Goal: Find specific page/section: Find specific page/section

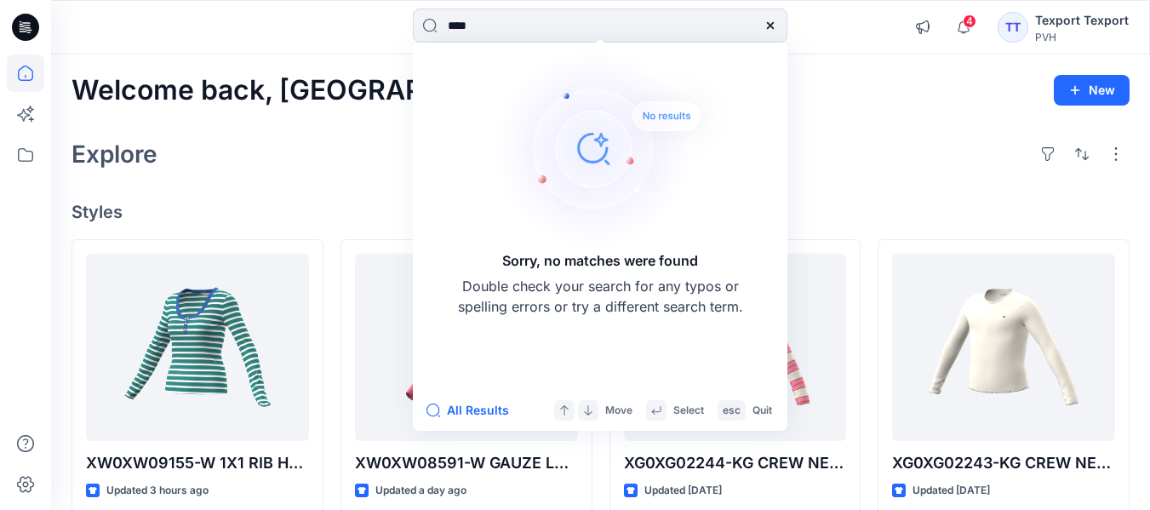
type input "****"
click at [775, 25] on icon at bounding box center [771, 26] width 14 height 14
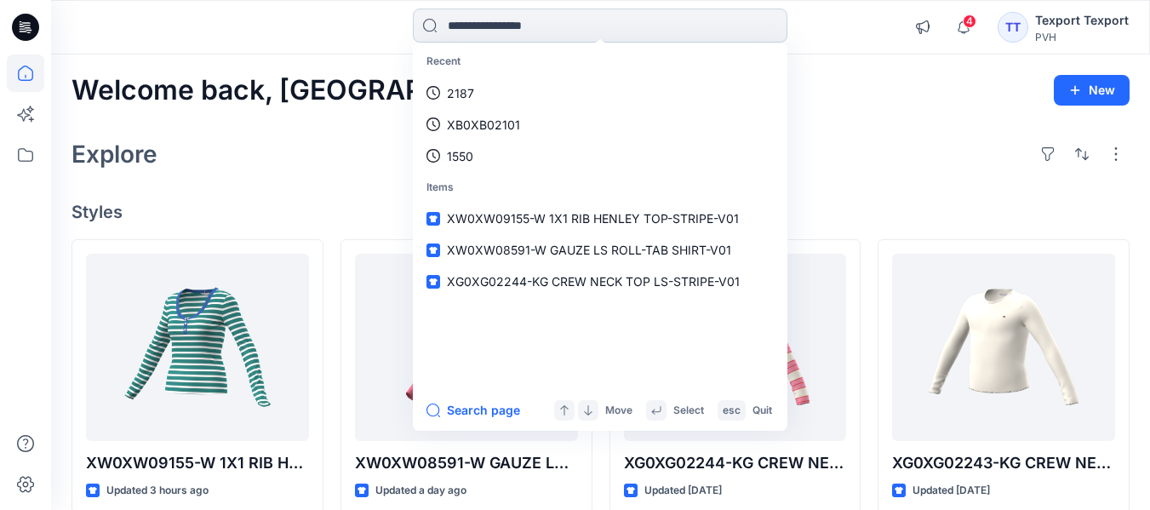
click at [477, 26] on input at bounding box center [600, 26] width 375 height 34
click at [457, 92] on p "2187" at bounding box center [460, 93] width 27 height 18
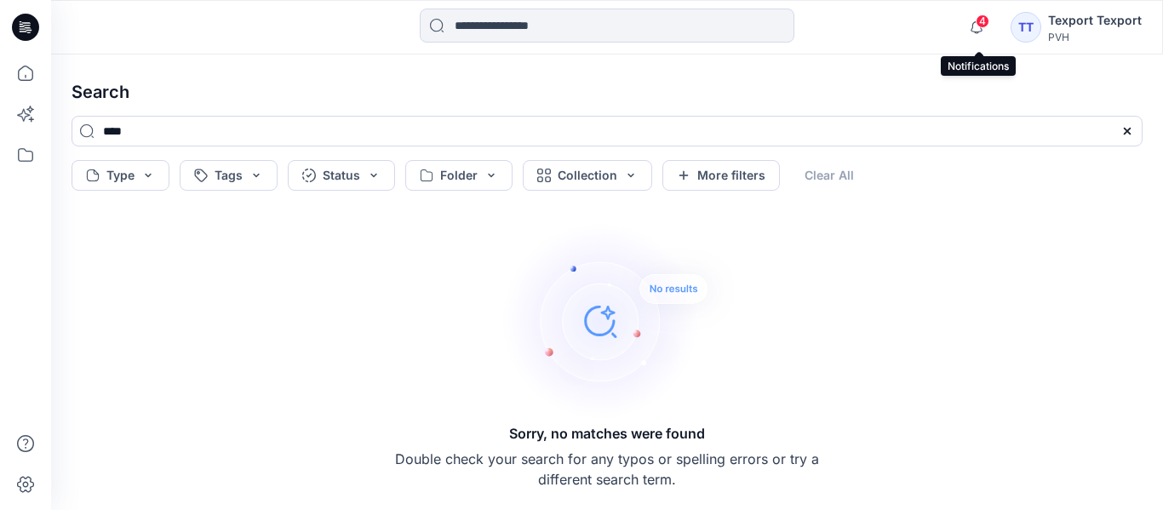
click at [986, 26] on span "4" at bounding box center [983, 21] width 14 height 14
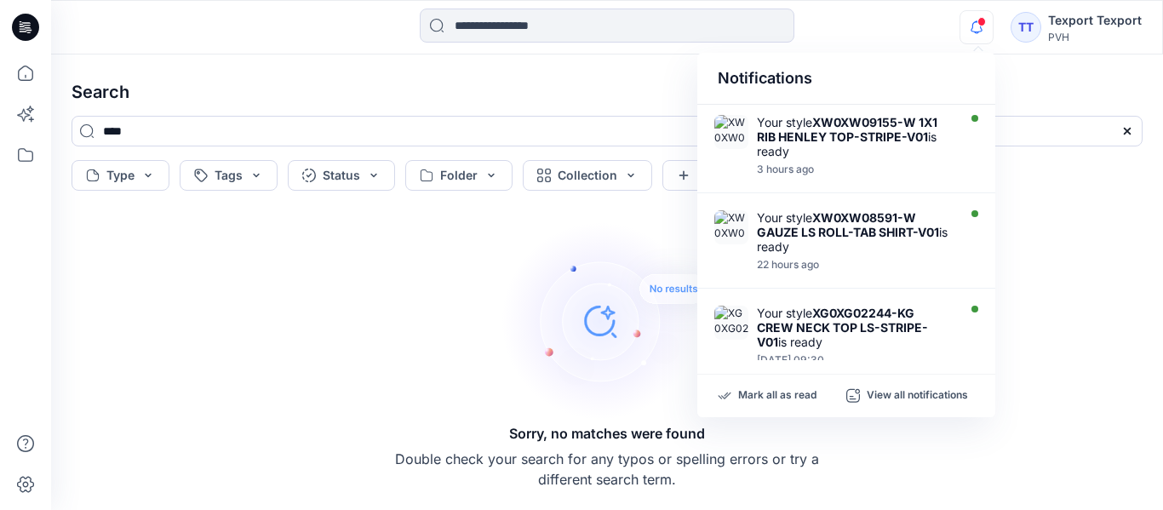
click at [611, 91] on h4 "Search" at bounding box center [607, 92] width 1098 height 48
